Goal: Transaction & Acquisition: Purchase product/service

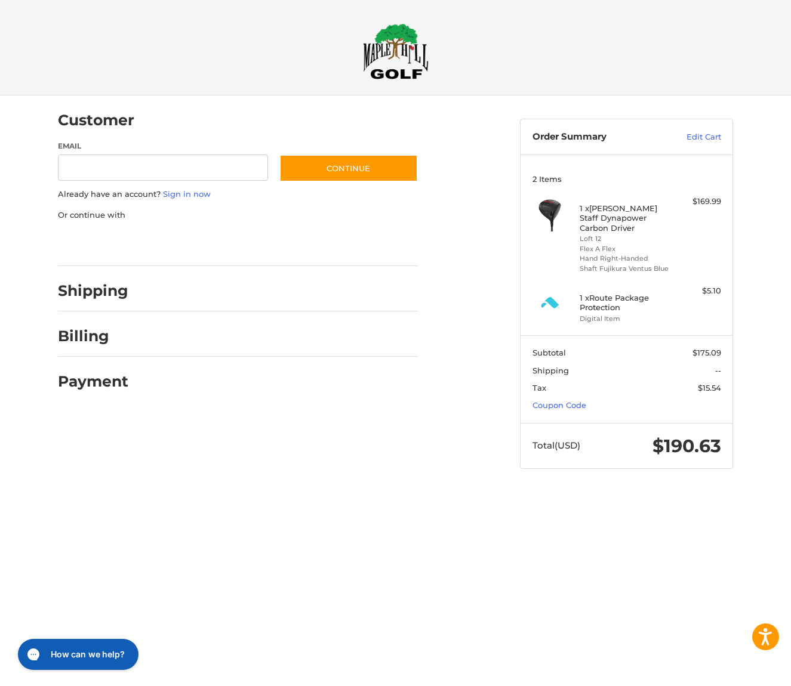
click at [602, 320] on li "Digital Item" at bounding box center [625, 319] width 91 height 10
click at [606, 305] on h4 "1 x Route Package Protection" at bounding box center [625, 303] width 91 height 20
click at [710, 137] on link "Edit Cart" at bounding box center [691, 137] width 60 height 12
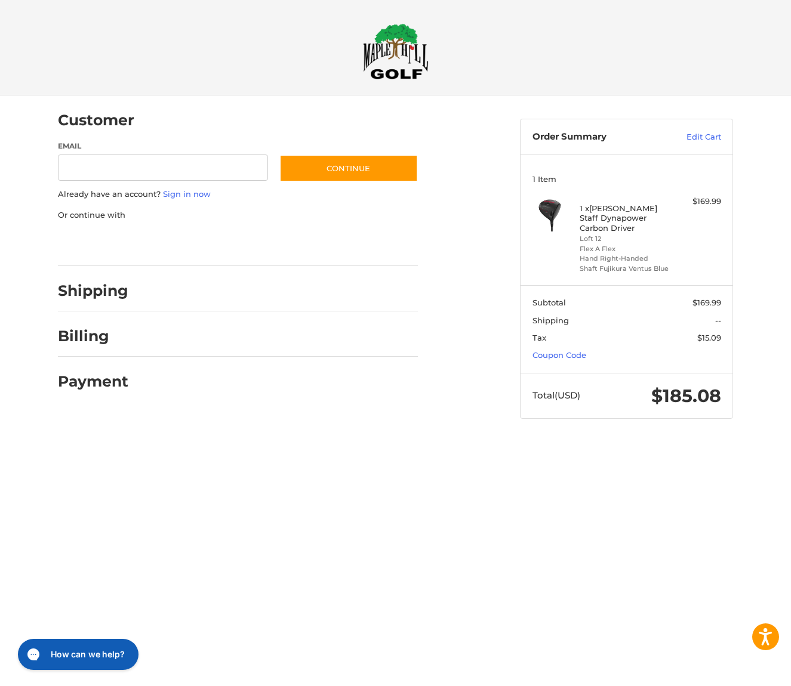
click at [281, 442] on html "Press Option+1 for screen-reader mode, Option+0 to cancel Accessibility Screen-…" at bounding box center [395, 221] width 791 height 442
